Goal: Transaction & Acquisition: Purchase product/service

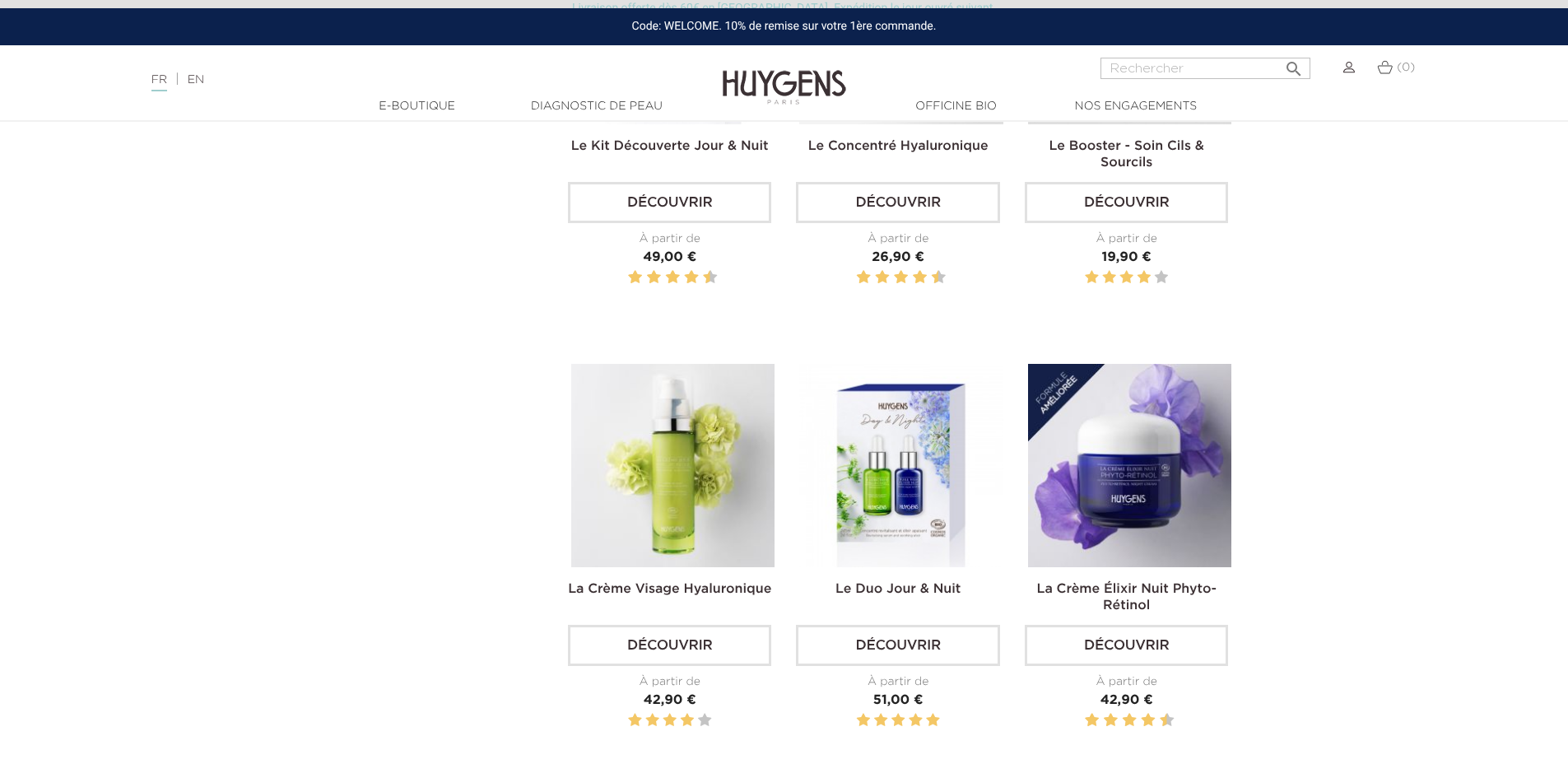
scroll to position [823, 0]
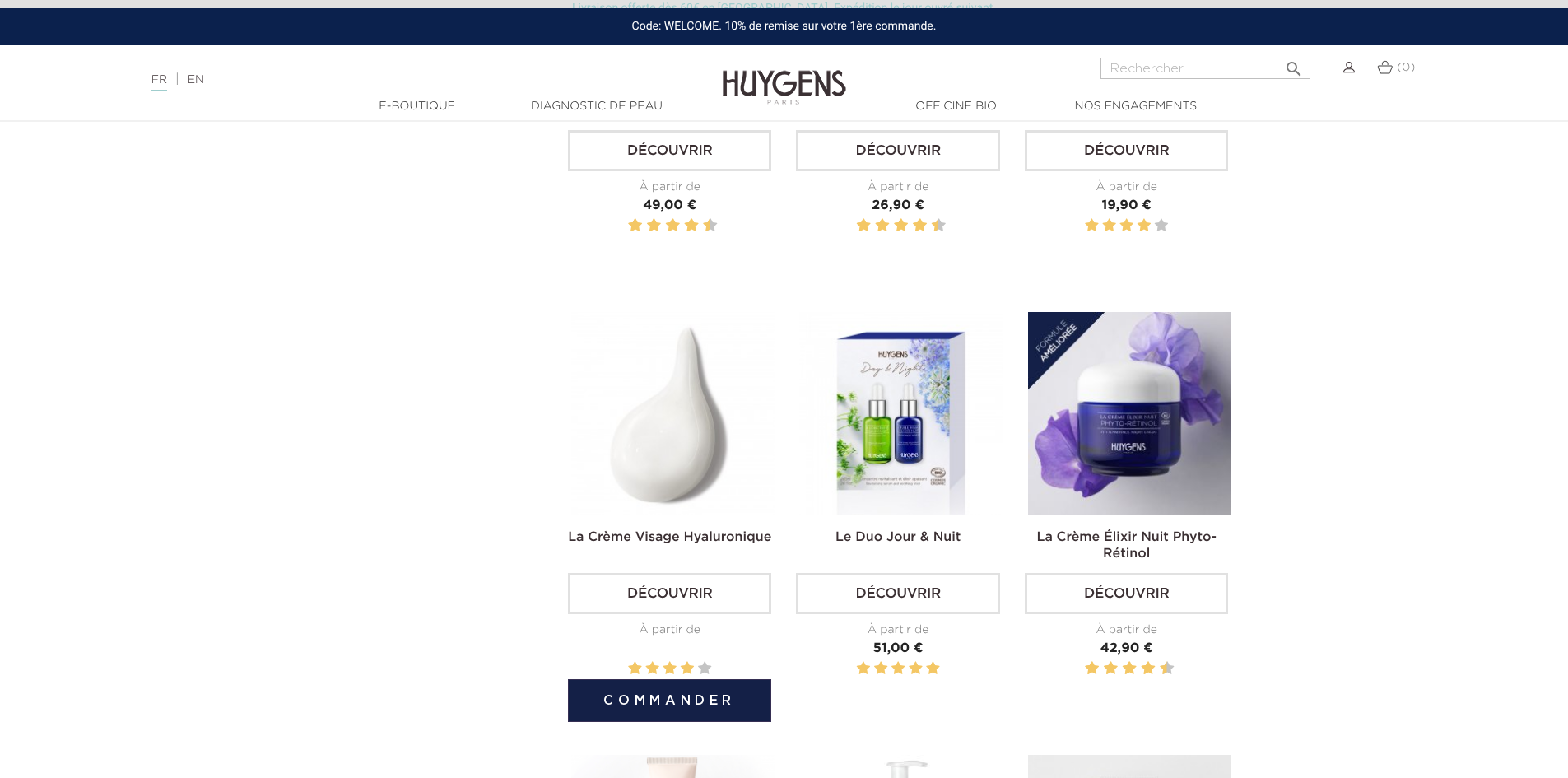
click at [627, 418] on img at bounding box center [673, 414] width 204 height 204
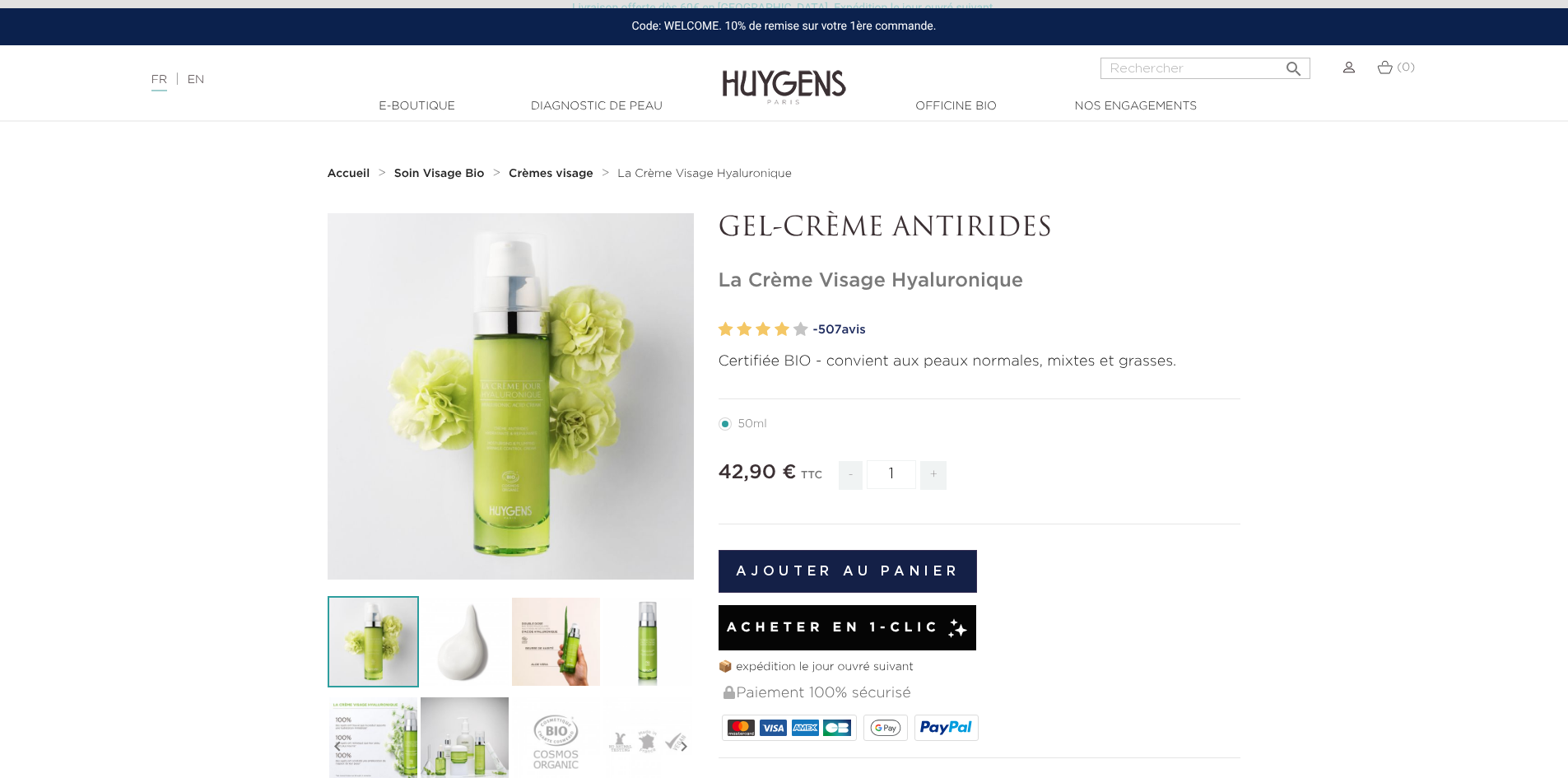
scroll to position [164, 0]
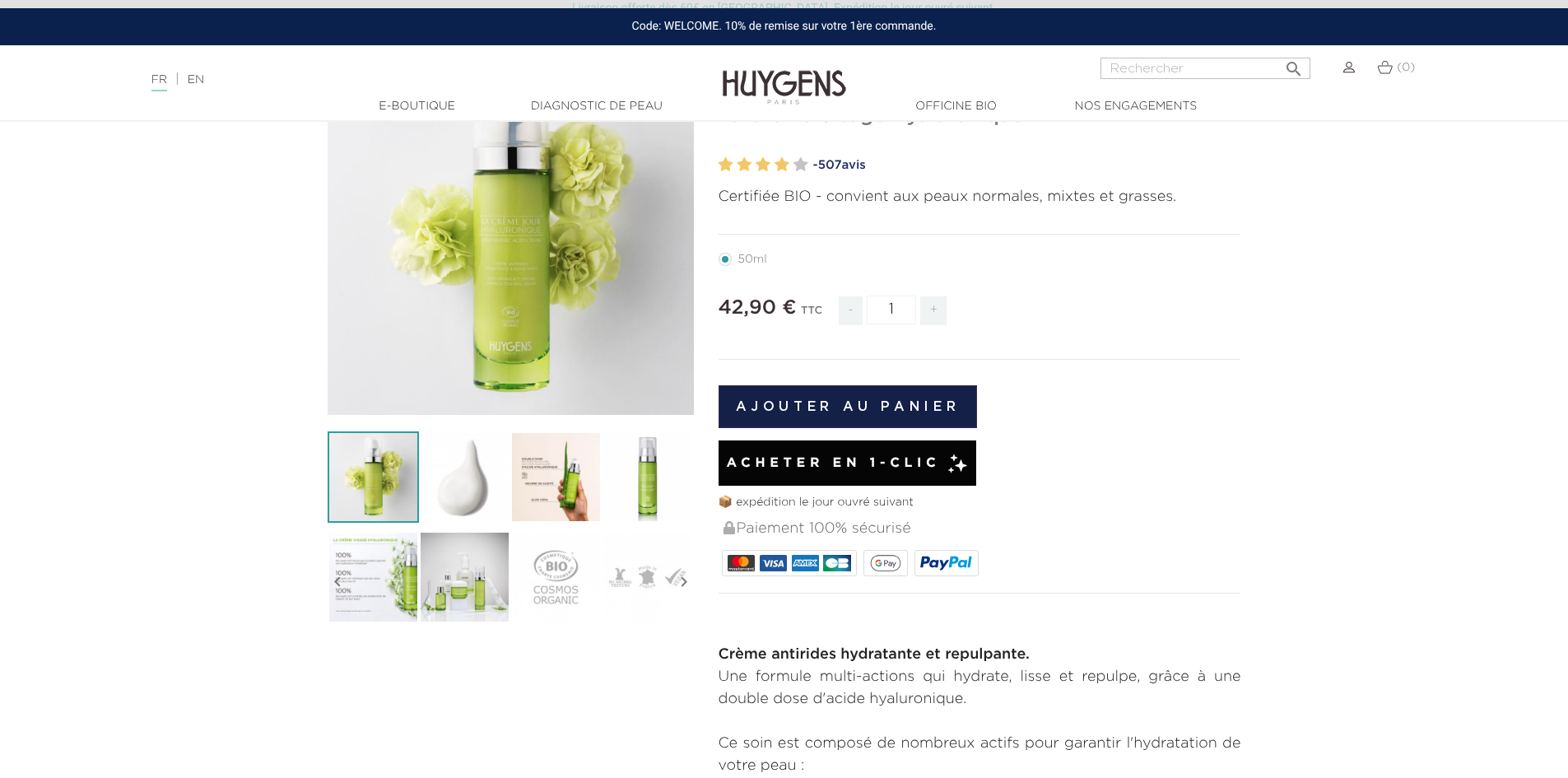
click at [840, 345] on div at bounding box center [980, 345] width 523 height 0
click at [834, 345] on div at bounding box center [980, 345] width 523 height 0
